Goal: Task Accomplishment & Management: Manage account settings

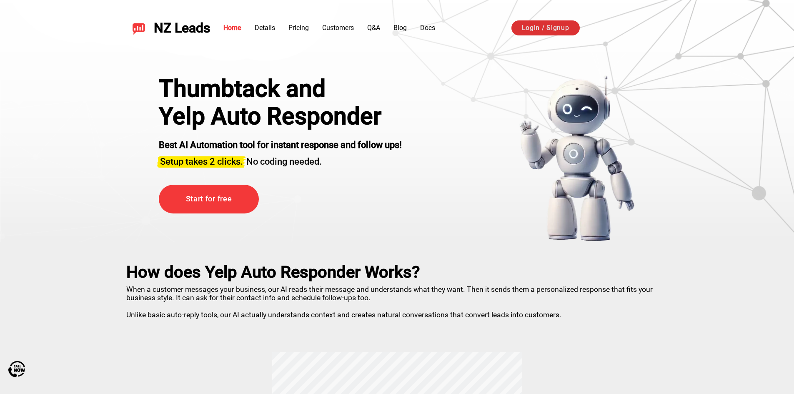
click at [546, 31] on link "Login / Signup" at bounding box center [545, 27] width 68 height 15
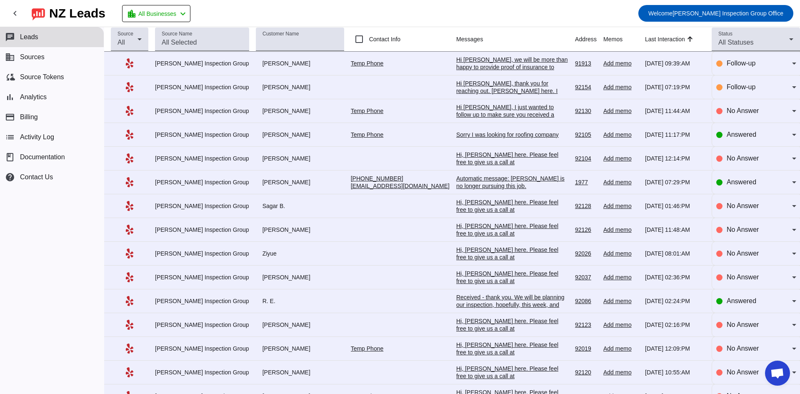
click at [498, 60] on div "Hi [PERSON_NAME], we will be more than happy to provide proof of insurance to L…" at bounding box center [512, 97] width 112 height 83
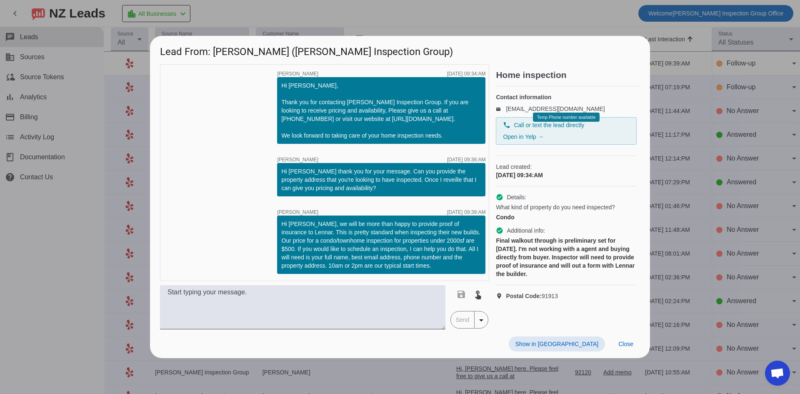
click at [494, 16] on div at bounding box center [400, 197] width 800 height 394
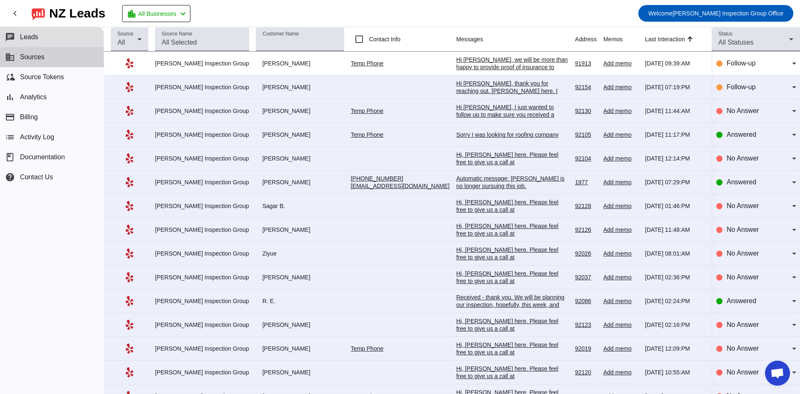
click at [29, 57] on span "Sources" at bounding box center [32, 57] width 25 height 8
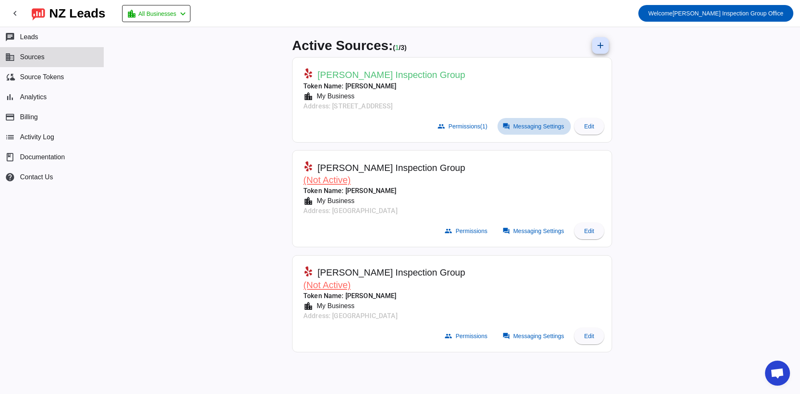
click at [532, 128] on span "Messaging Settings" at bounding box center [539, 126] width 51 height 7
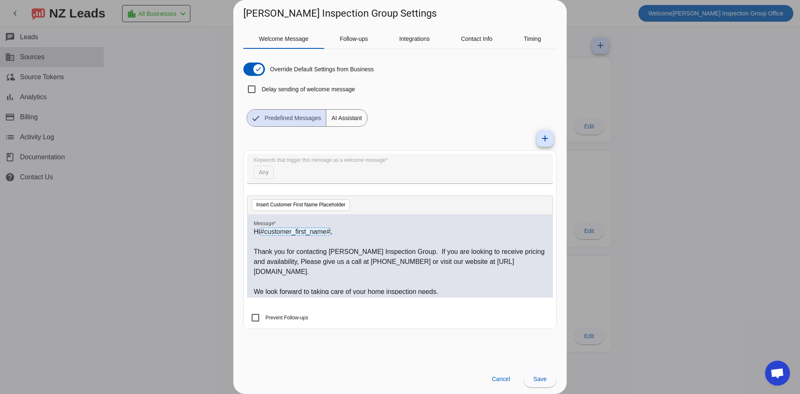
scroll to position [3, 0]
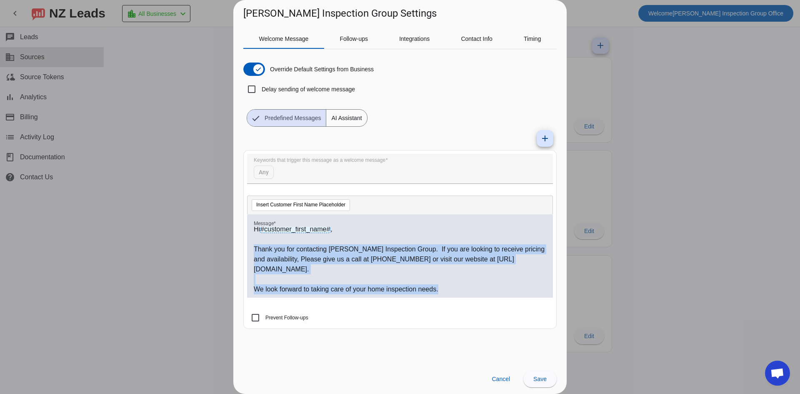
drag, startPoint x: 444, startPoint y: 291, endPoint x: 252, endPoint y: 251, distance: 196.5
click at [252, 251] on div "Hi #customer_first_name# , Thank you for contacting [PERSON_NAME] Inspection Gr…" at bounding box center [400, 255] width 306 height 83
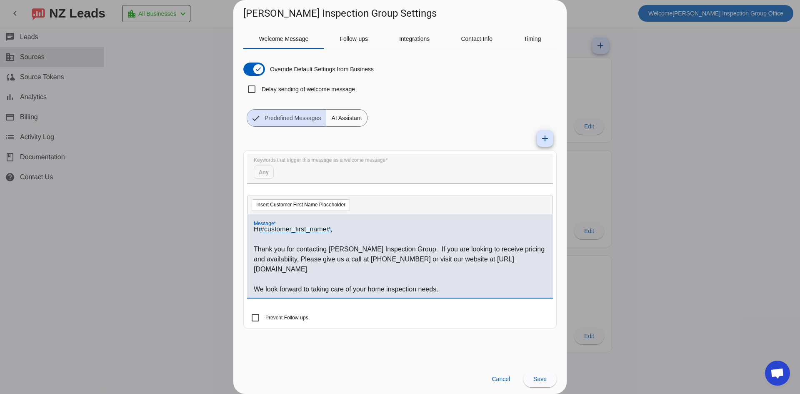
scroll to position [0, 0]
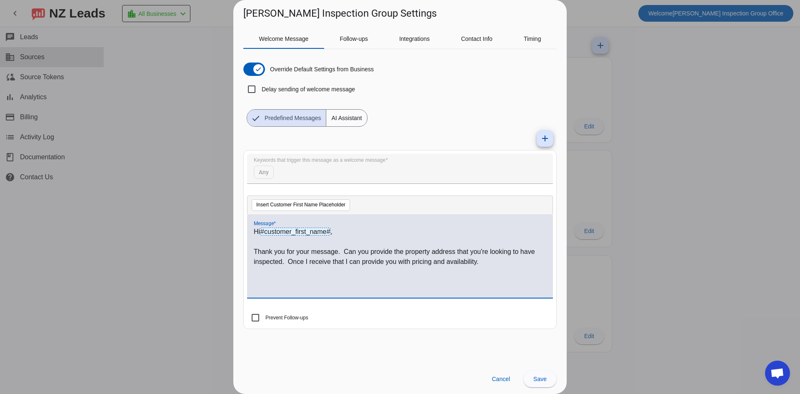
click at [308, 263] on p "Thank you for your message. Can you provide the property address that you're lo…" at bounding box center [400, 257] width 293 height 20
click at [501, 261] on p "Thank you for your message. Can you provide the property address that you're lo…" at bounding box center [400, 257] width 293 height 20
click at [541, 379] on span "Save" at bounding box center [540, 379] width 13 height 7
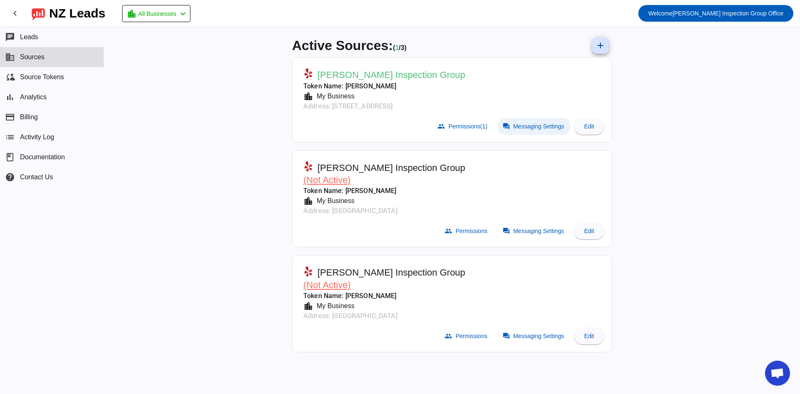
click at [544, 125] on span "Messaging Settings" at bounding box center [539, 126] width 51 height 7
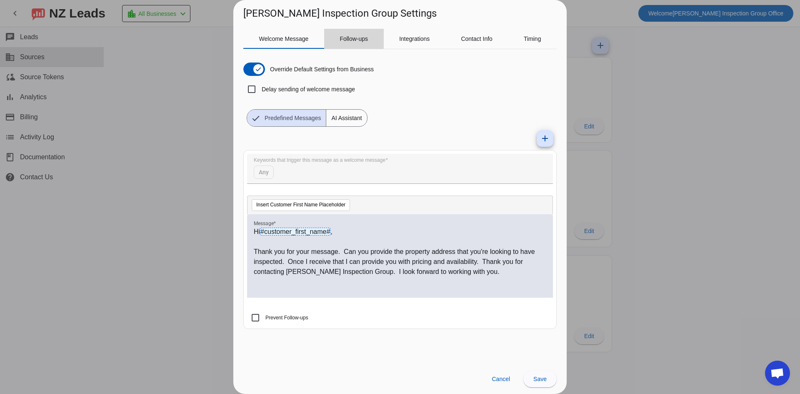
click at [349, 35] on span "Follow-ups" at bounding box center [354, 39] width 28 height 20
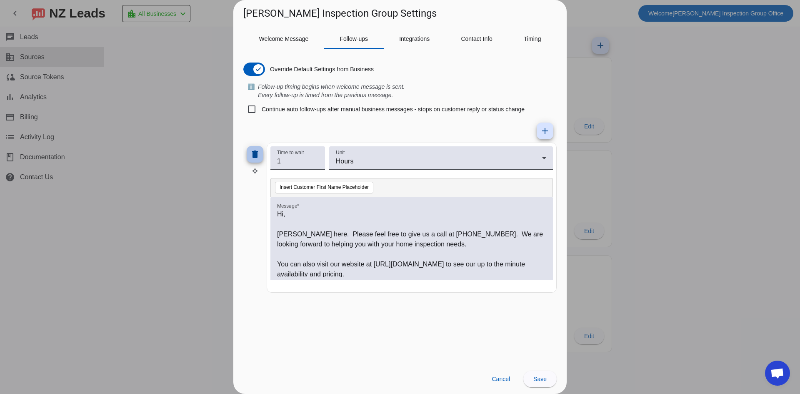
click at [255, 157] on mat-icon "delete" at bounding box center [255, 154] width 10 height 10
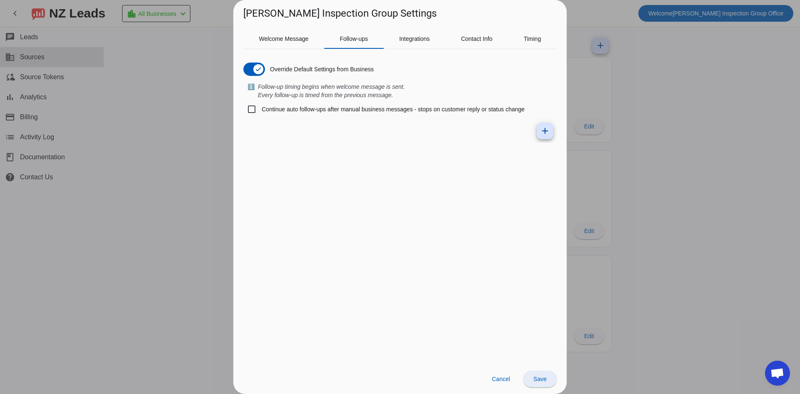
click at [541, 378] on span "Save" at bounding box center [540, 379] width 13 height 7
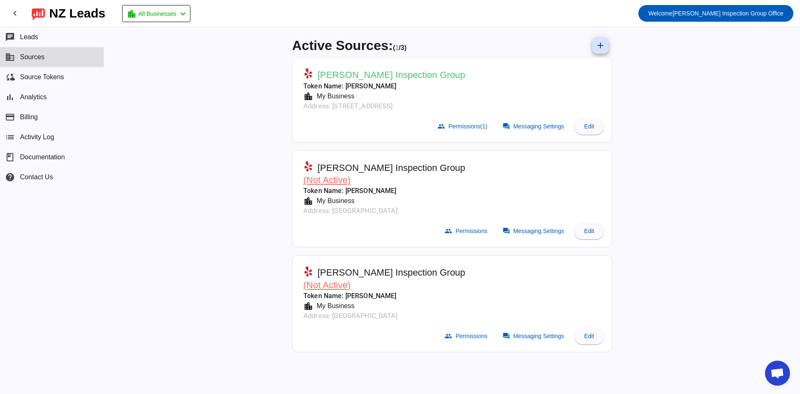
click at [774, 362] on span "Open chat" at bounding box center [777, 373] width 25 height 25
click at [767, 85] on div "Active Sources: ( 1 / 3) add [PERSON_NAME] Inspection Group Token Name: [PERSON…" at bounding box center [452, 210] width 696 height 367
click at [782, 84] on div "Active Sources: ( 1 / 3) add [PERSON_NAME] Inspection Group Token Name: [PERSON…" at bounding box center [452, 210] width 696 height 367
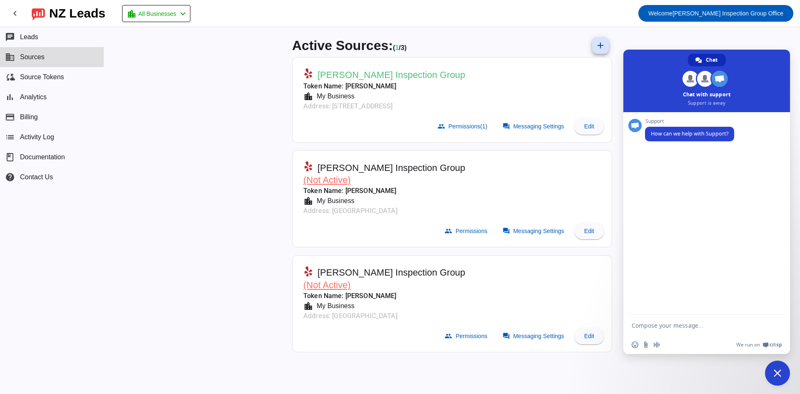
click at [777, 376] on span "Close chat" at bounding box center [778, 373] width 8 height 8
